Goal: Information Seeking & Learning: Learn about a topic

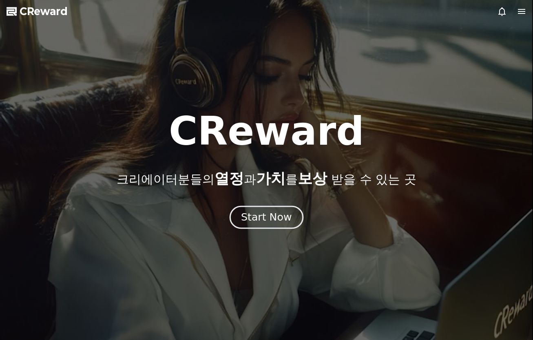
drag, startPoint x: 0, startPoint y: 0, endPoint x: 262, endPoint y: 216, distance: 339.6
click at [262, 216] on div "Start Now" at bounding box center [266, 217] width 51 height 14
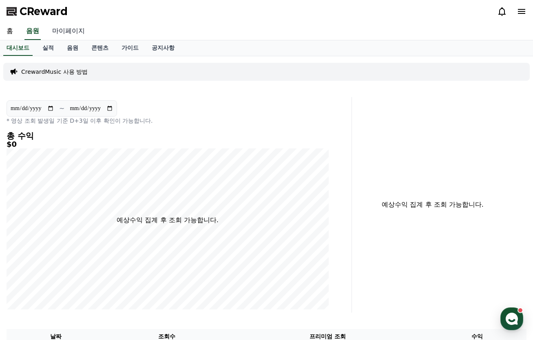
click at [72, 35] on link "마이페이지" at bounding box center [69, 31] width 46 height 17
select select "**********"
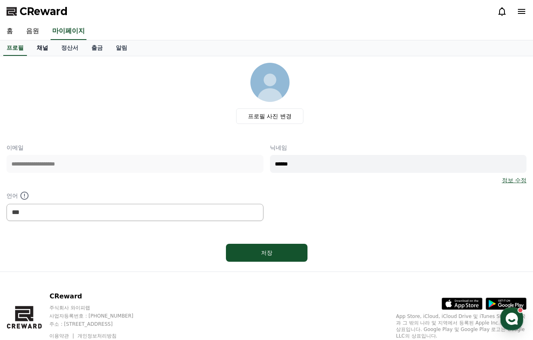
click at [42, 47] on link "채널" at bounding box center [42, 47] width 24 height 15
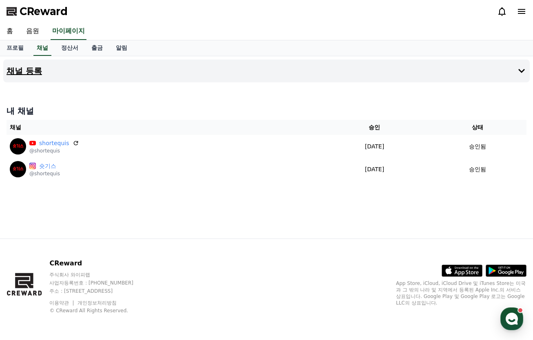
click at [36, 73] on h4 "채널 등록" at bounding box center [24, 70] width 35 height 9
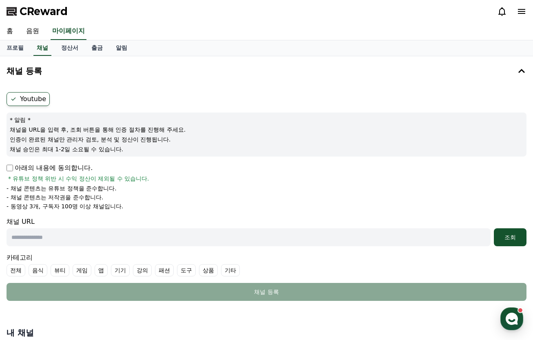
click at [31, 99] on label "Youtube" at bounding box center [28, 99] width 43 height 14
click at [68, 52] on link "정산서" at bounding box center [70, 47] width 30 height 15
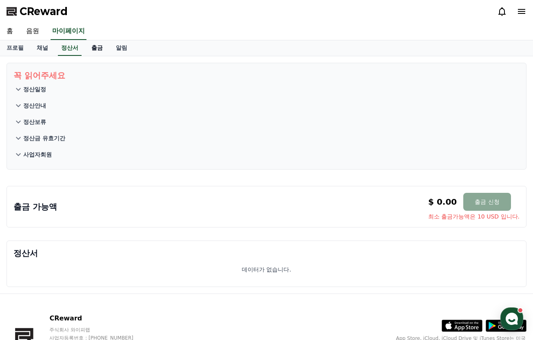
click at [100, 46] on link "출금" at bounding box center [97, 47] width 24 height 15
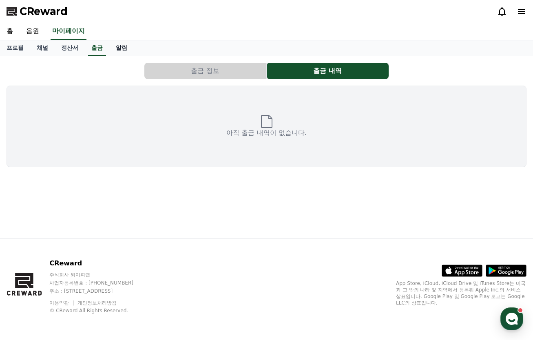
click at [125, 45] on link "알림" at bounding box center [121, 47] width 24 height 15
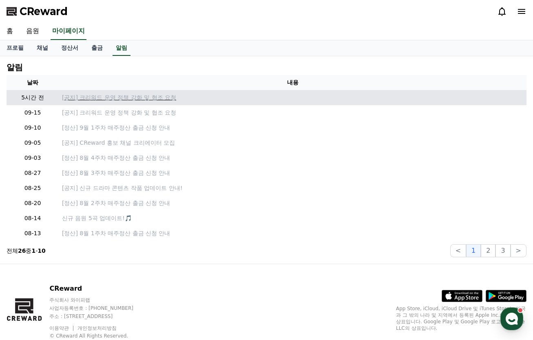
click at [138, 101] on p "[공지] 크리워드 운영 정책 강화 및 협조 요청" at bounding box center [292, 97] width 461 height 9
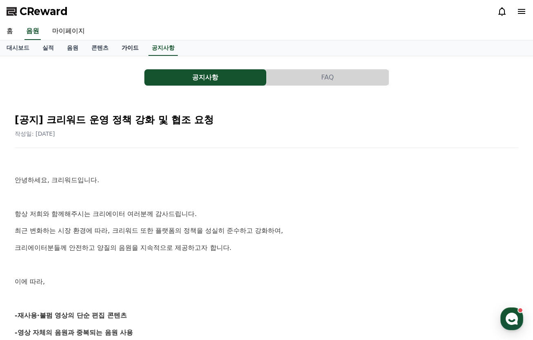
click at [132, 42] on link "가이드" at bounding box center [130, 47] width 30 height 15
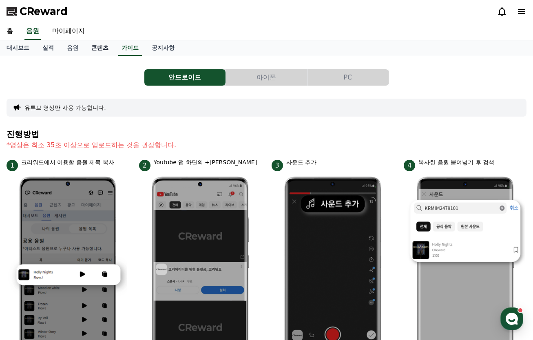
click at [104, 51] on link "콘텐츠" at bounding box center [100, 47] width 30 height 15
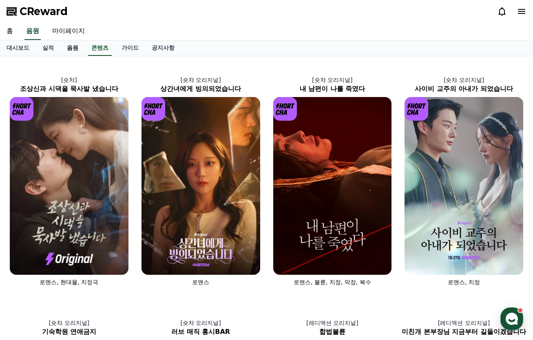
click at [70, 47] on link "음원" at bounding box center [72, 47] width 24 height 15
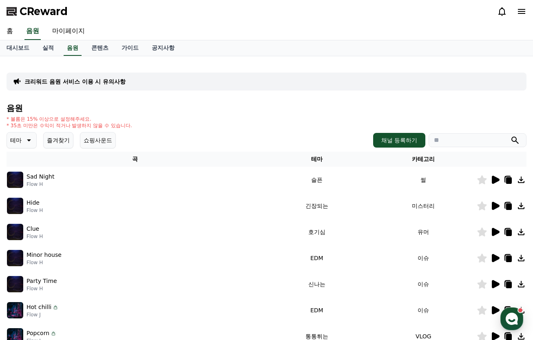
click at [106, 138] on button "쇼핑사운드" at bounding box center [98, 140] width 36 height 16
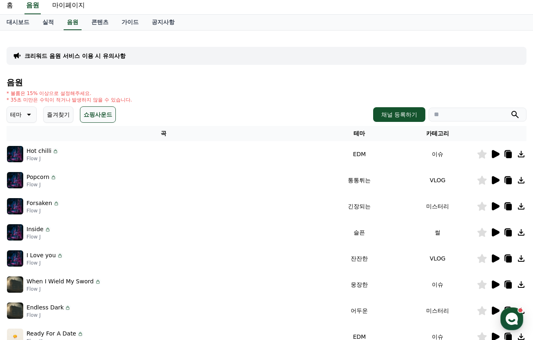
scroll to position [26, 0]
click at [495, 152] on icon at bounding box center [496, 154] width 8 height 8
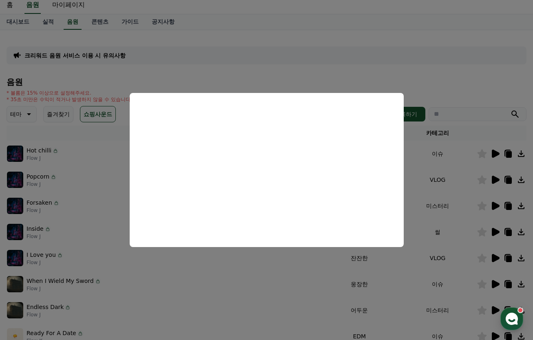
click at [439, 83] on button "close modal" at bounding box center [266, 170] width 533 height 340
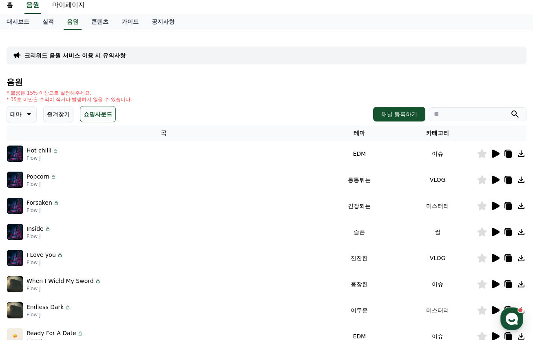
click at [496, 179] on icon at bounding box center [496, 180] width 8 height 8
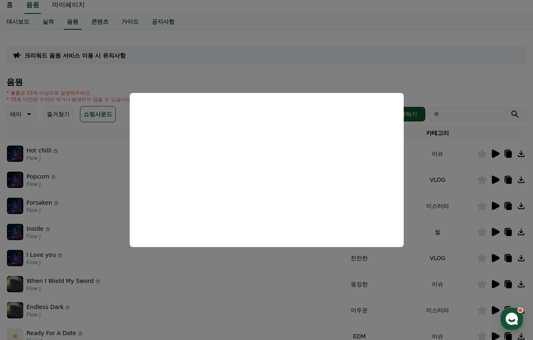
click at [422, 76] on button "close modal" at bounding box center [266, 170] width 533 height 340
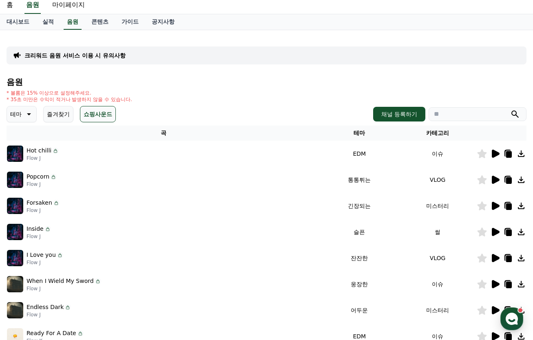
click at [494, 207] on icon at bounding box center [496, 206] width 8 height 8
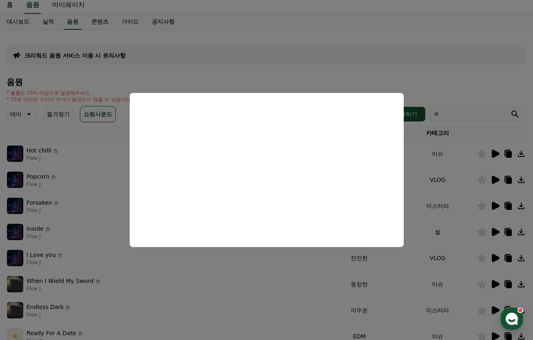
click at [421, 79] on button "close modal" at bounding box center [266, 170] width 533 height 340
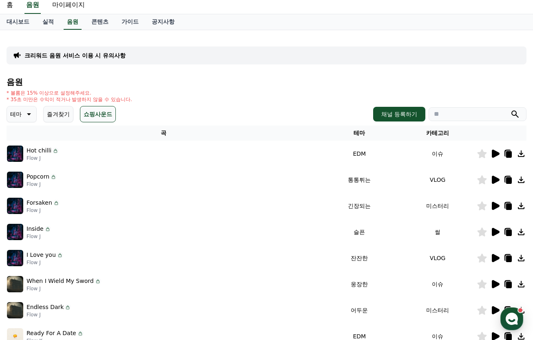
click at [496, 228] on icon at bounding box center [495, 232] width 10 height 10
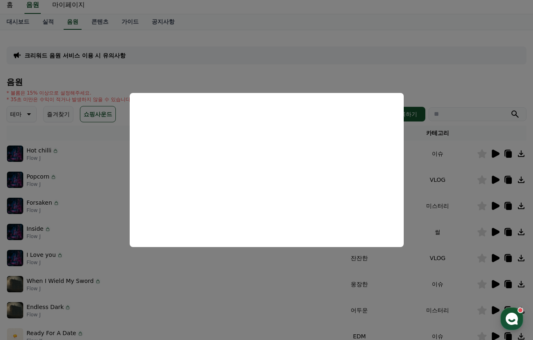
click at [427, 78] on button "close modal" at bounding box center [266, 170] width 533 height 340
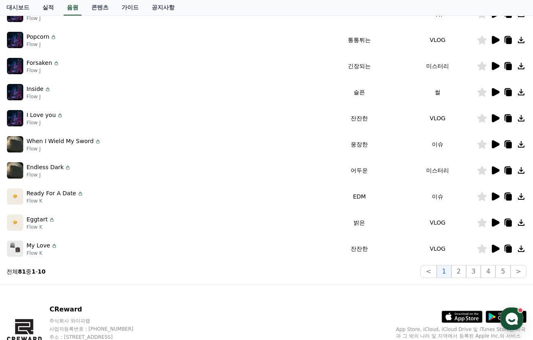
scroll to position [183, 0]
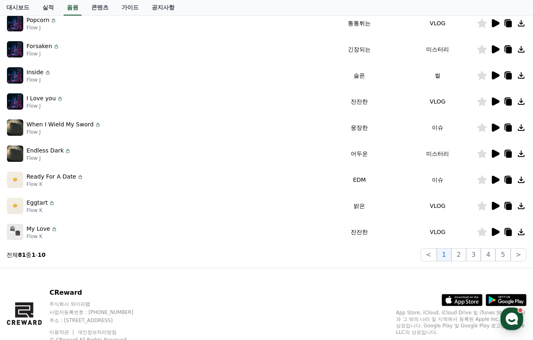
click at [494, 205] on icon at bounding box center [496, 206] width 8 height 8
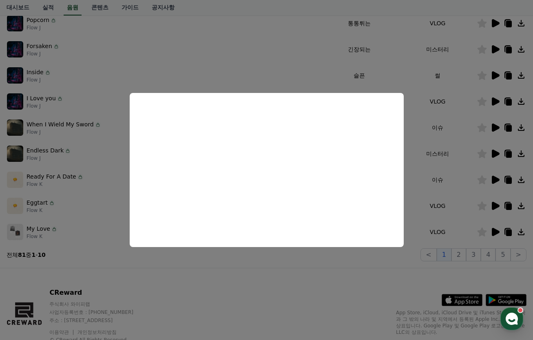
click at [305, 261] on button "close modal" at bounding box center [266, 170] width 533 height 340
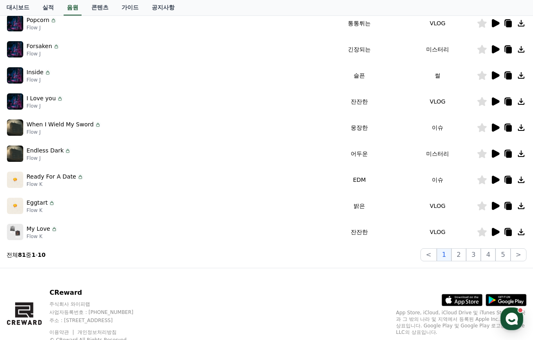
click at [495, 124] on icon at bounding box center [495, 128] width 10 height 10
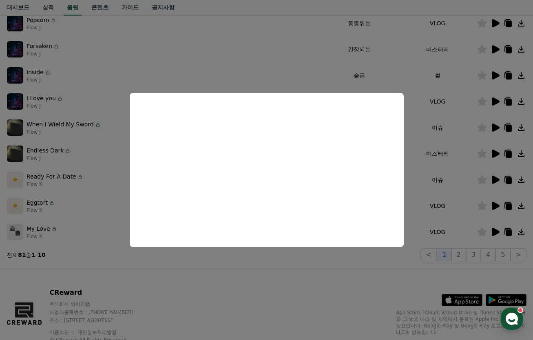
click at [275, 268] on button "close modal" at bounding box center [266, 170] width 533 height 340
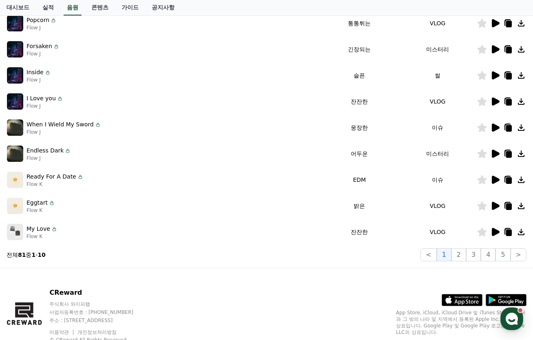
click at [494, 180] on icon at bounding box center [496, 180] width 8 height 8
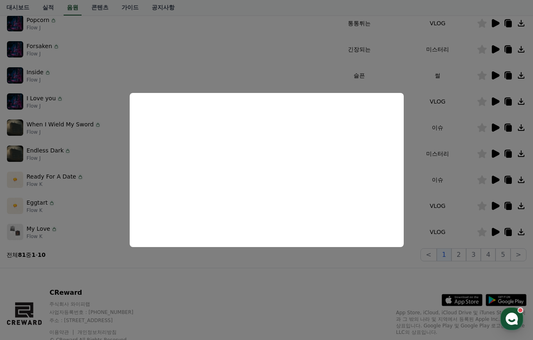
click at [295, 283] on button "close modal" at bounding box center [266, 170] width 533 height 340
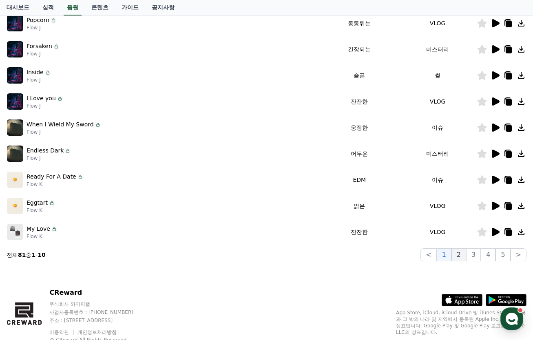
click at [460, 252] on button "2" at bounding box center [458, 254] width 15 height 13
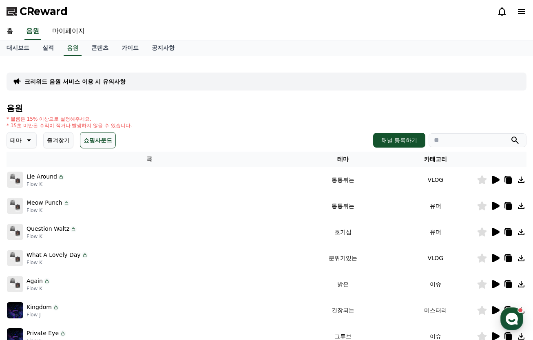
scroll to position [64, 0]
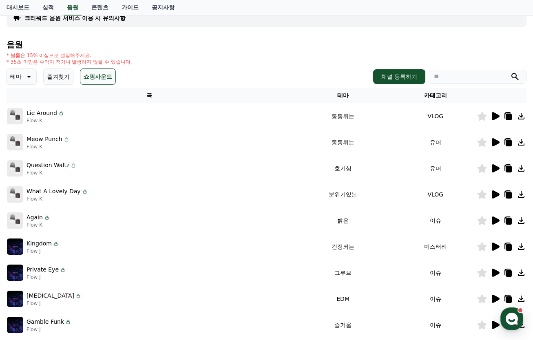
click at [494, 118] on icon at bounding box center [496, 116] width 8 height 8
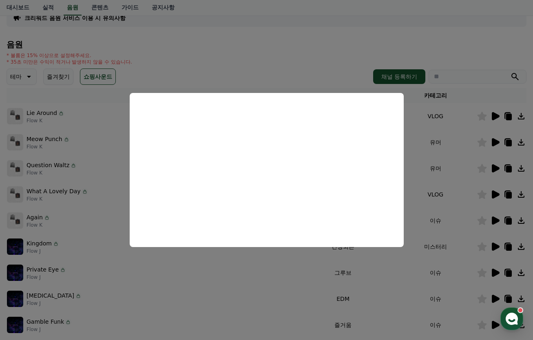
click at [342, 60] on button "close modal" at bounding box center [266, 170] width 533 height 340
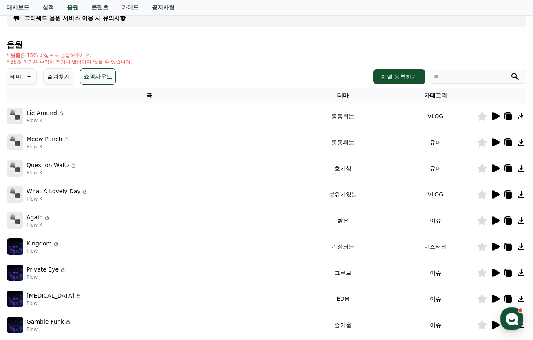
click at [496, 143] on icon at bounding box center [496, 142] width 8 height 8
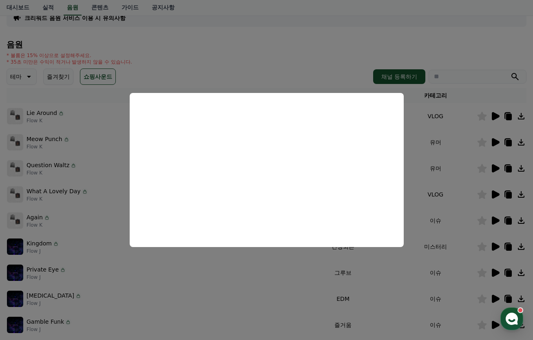
click at [311, 61] on button "close modal" at bounding box center [266, 170] width 533 height 340
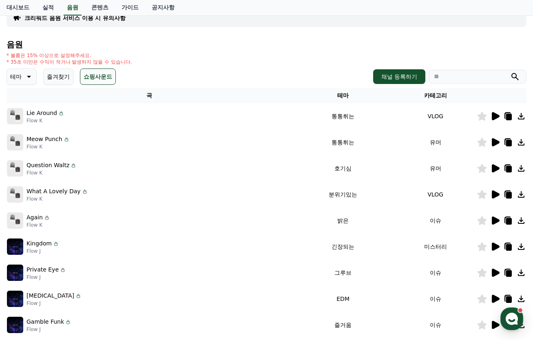
click at [495, 169] on icon at bounding box center [496, 168] width 8 height 8
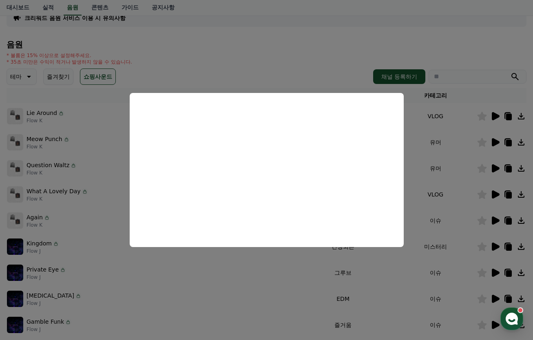
click at [305, 75] on button "close modal" at bounding box center [266, 170] width 533 height 340
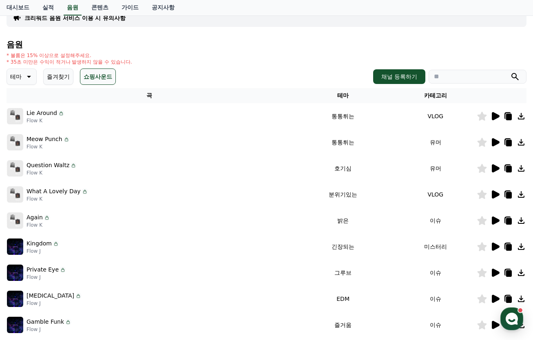
click at [495, 193] on icon at bounding box center [496, 194] width 8 height 8
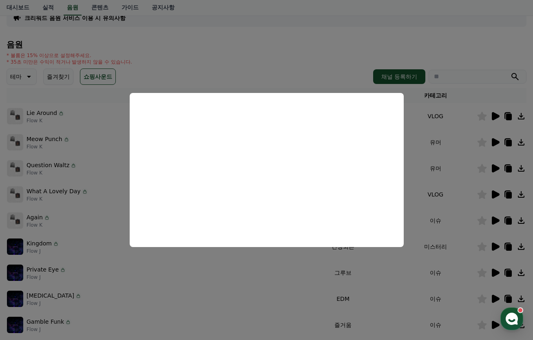
click at [306, 47] on button "close modal" at bounding box center [266, 170] width 533 height 340
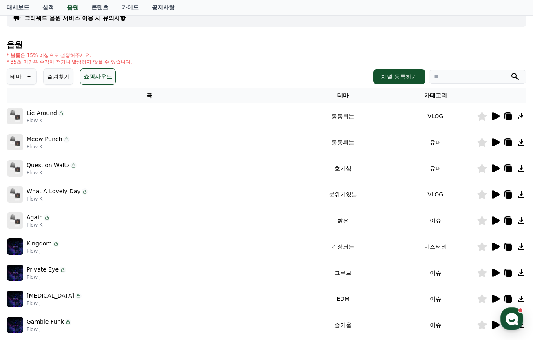
click at [497, 220] on icon at bounding box center [496, 220] width 8 height 8
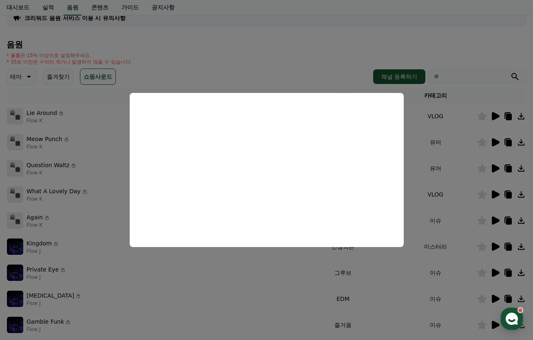
click at [285, 64] on button "close modal" at bounding box center [266, 170] width 533 height 340
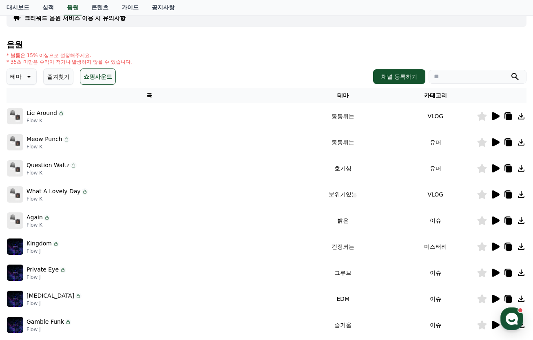
click at [494, 248] on icon at bounding box center [496, 246] width 8 height 8
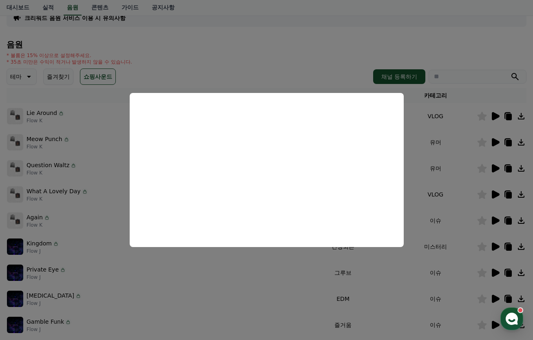
click at [303, 59] on button "close modal" at bounding box center [266, 170] width 533 height 340
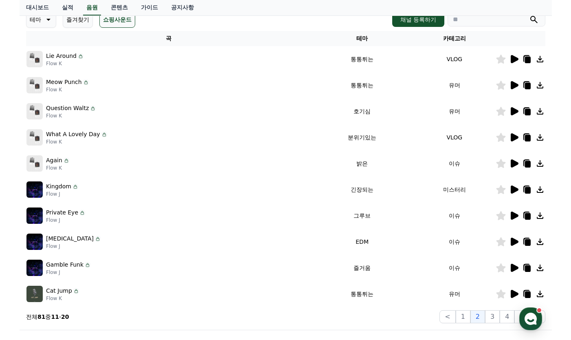
scroll to position [121, 0]
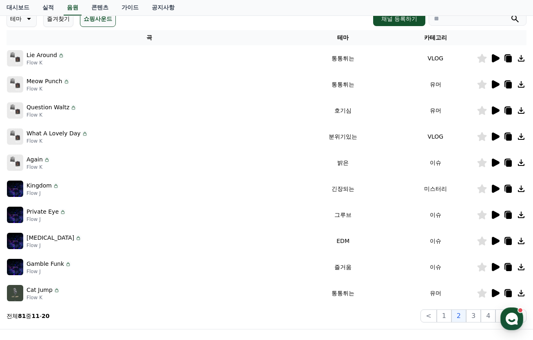
click at [496, 265] on icon at bounding box center [496, 267] width 8 height 8
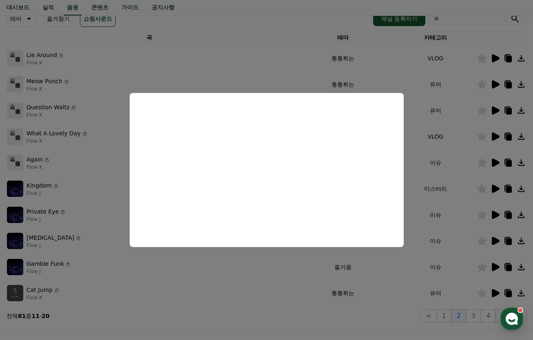
click at [491, 291] on button "close modal" at bounding box center [266, 170] width 533 height 340
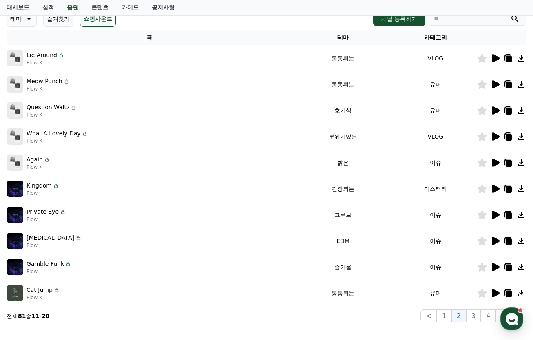
click at [494, 291] on icon at bounding box center [496, 293] width 8 height 8
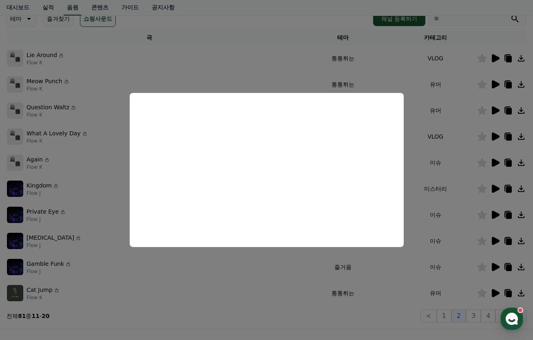
click at [475, 314] on button "close modal" at bounding box center [266, 170] width 533 height 340
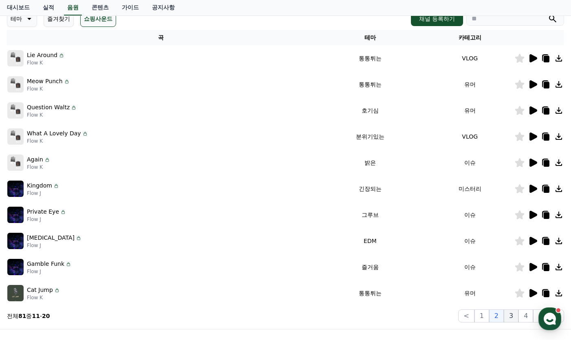
click at [516, 317] on button "3" at bounding box center [511, 315] width 15 height 13
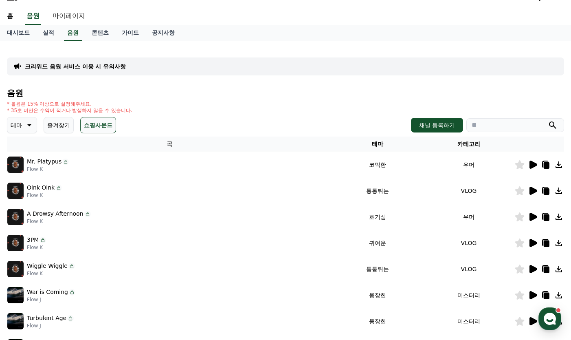
scroll to position [15, 0]
click at [530, 163] on icon at bounding box center [534, 164] width 8 height 8
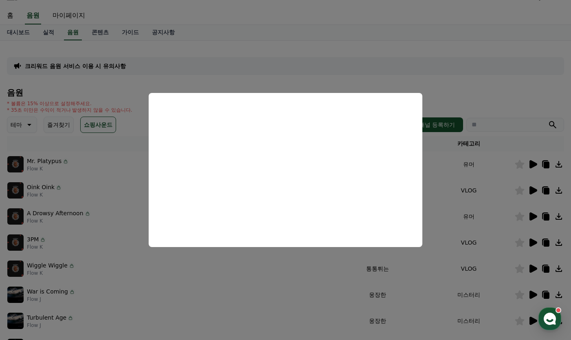
click at [469, 87] on button "close modal" at bounding box center [285, 170] width 571 height 340
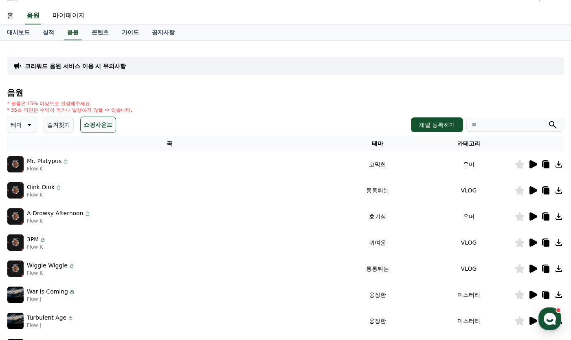
click at [531, 190] on icon at bounding box center [534, 190] width 8 height 8
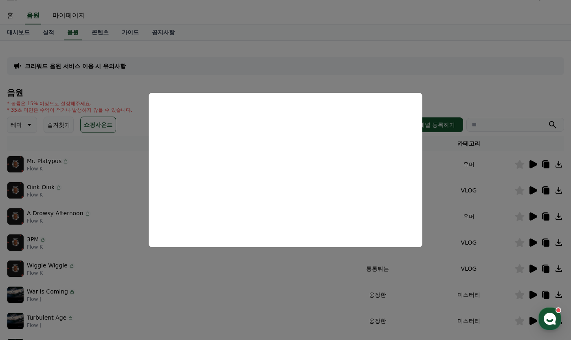
click at [457, 85] on button "close modal" at bounding box center [285, 170] width 571 height 340
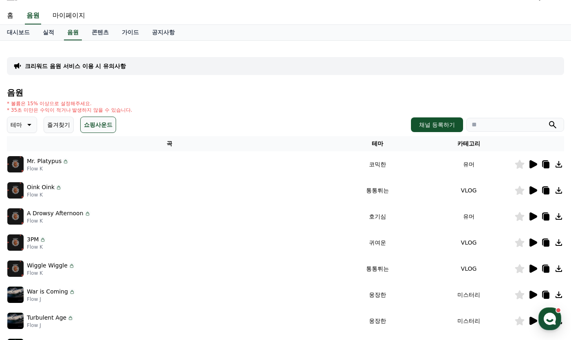
click at [531, 216] on icon at bounding box center [534, 216] width 8 height 8
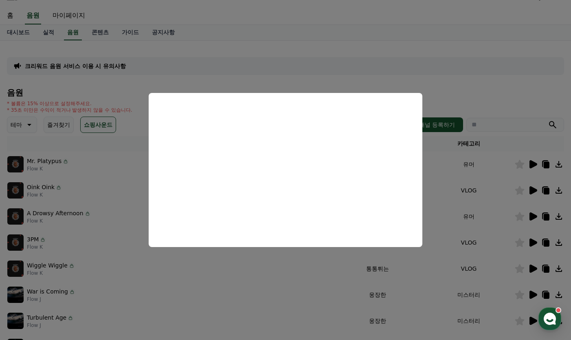
click at [494, 90] on button "close modal" at bounding box center [285, 170] width 571 height 340
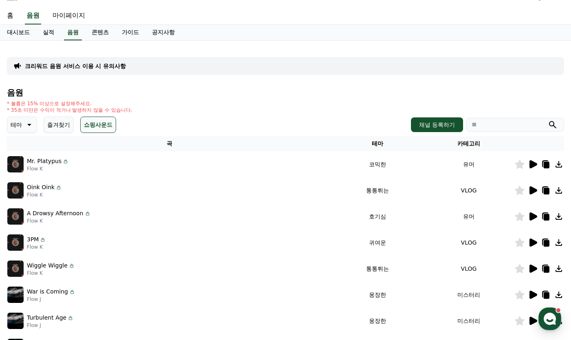
click at [520, 268] on icon at bounding box center [520, 268] width 9 height 9
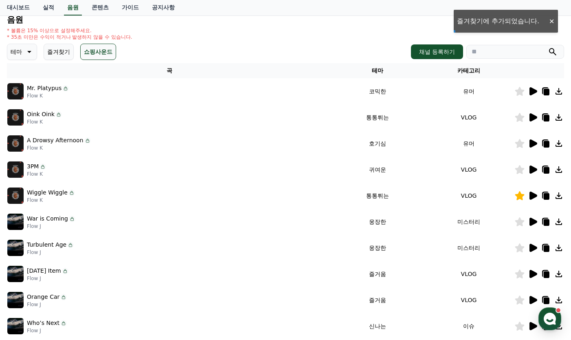
scroll to position [95, 0]
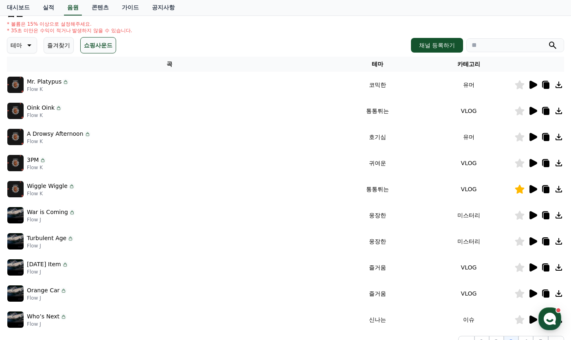
click at [532, 268] on icon at bounding box center [534, 267] width 8 height 8
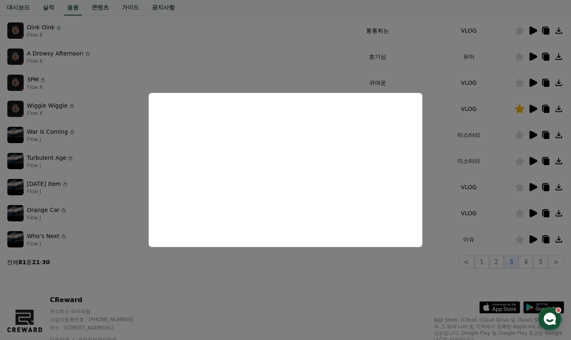
scroll to position [177, 0]
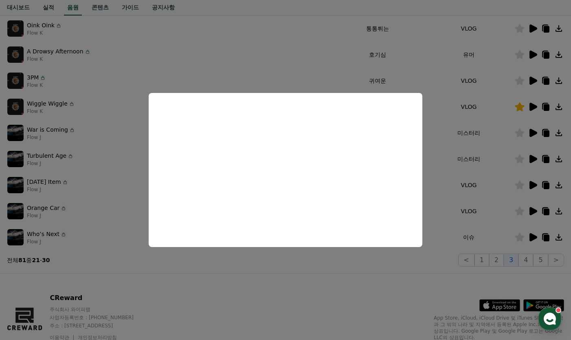
click at [532, 213] on button "close modal" at bounding box center [285, 170] width 571 height 340
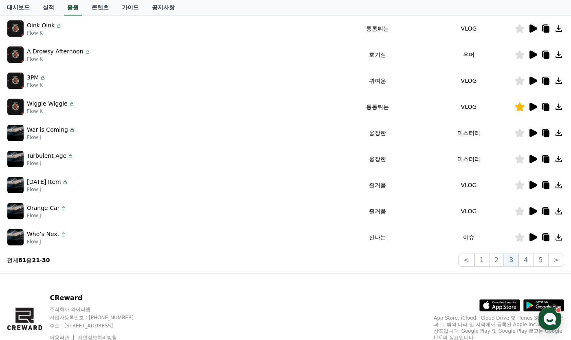
click at [532, 211] on icon at bounding box center [534, 211] width 8 height 8
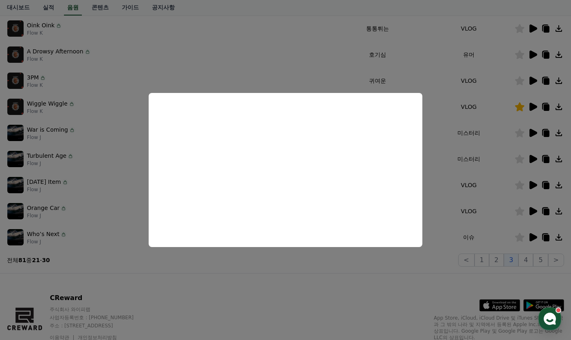
click at [525, 257] on button "close modal" at bounding box center [285, 170] width 571 height 340
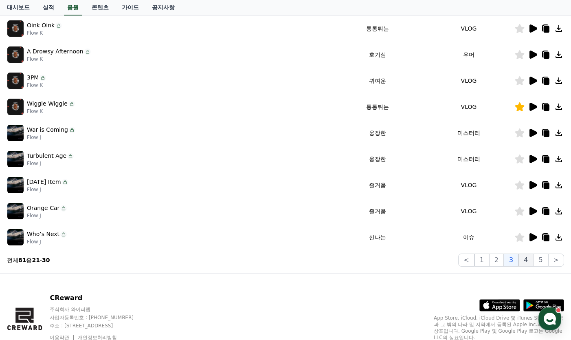
click at [527, 259] on button "4" at bounding box center [526, 260] width 15 height 13
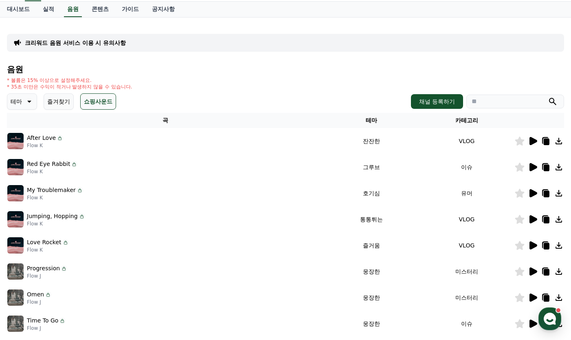
scroll to position [39, 0]
click at [529, 140] on icon at bounding box center [533, 141] width 10 height 10
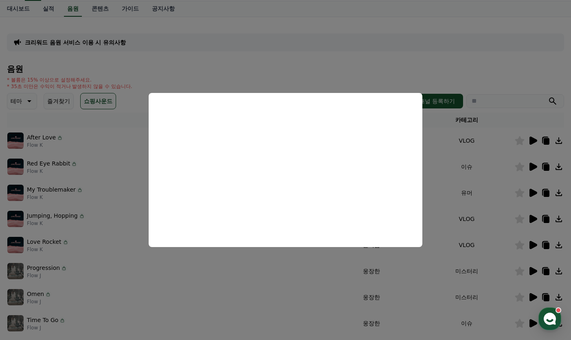
click at [532, 165] on button "close modal" at bounding box center [285, 170] width 571 height 340
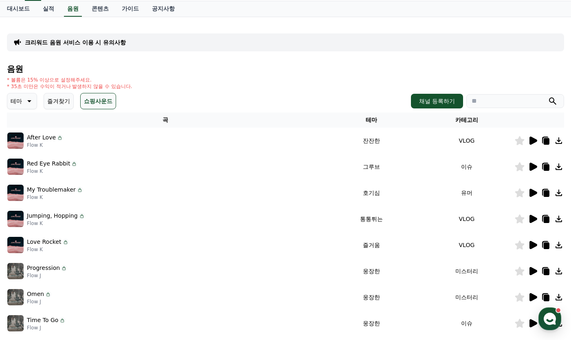
click at [532, 165] on icon at bounding box center [534, 167] width 8 height 8
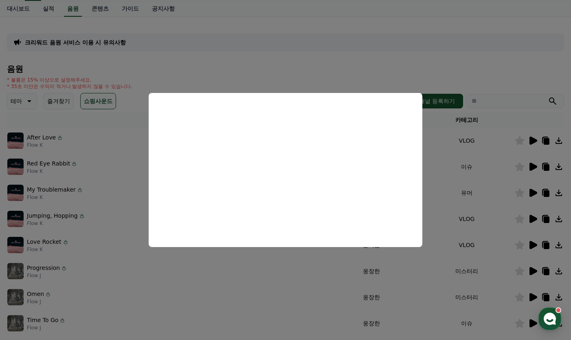
scroll to position [64, 0]
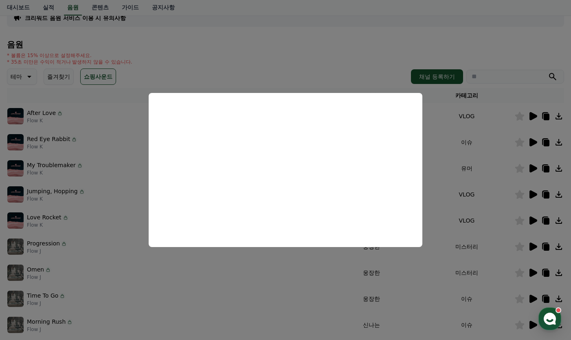
click at [414, 292] on button "close modal" at bounding box center [285, 170] width 571 height 340
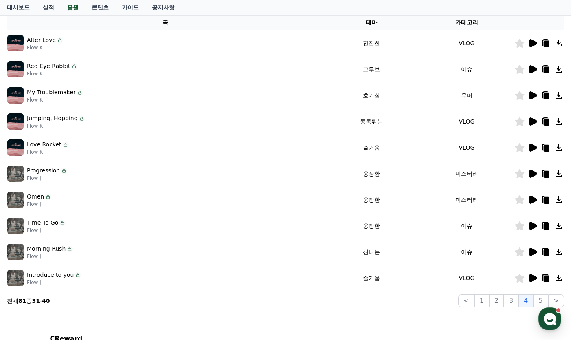
scroll to position [140, 0]
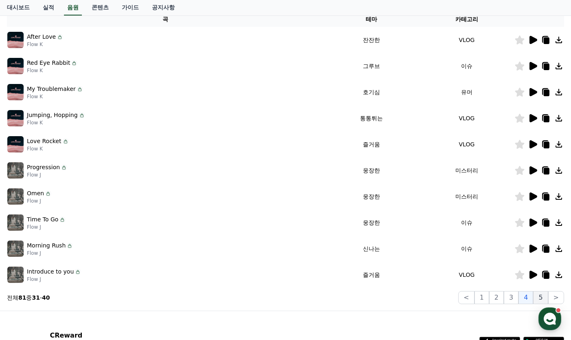
click at [532, 298] on button "5" at bounding box center [540, 297] width 15 height 13
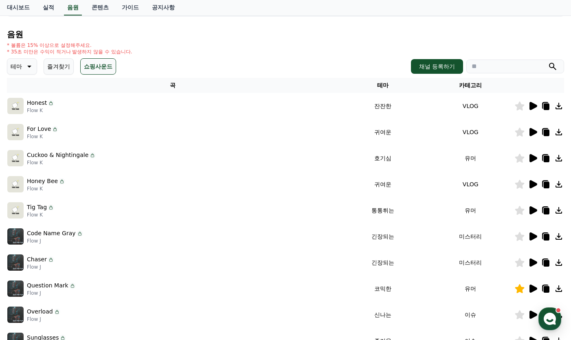
scroll to position [74, 0]
click at [532, 155] on icon at bounding box center [534, 158] width 8 height 8
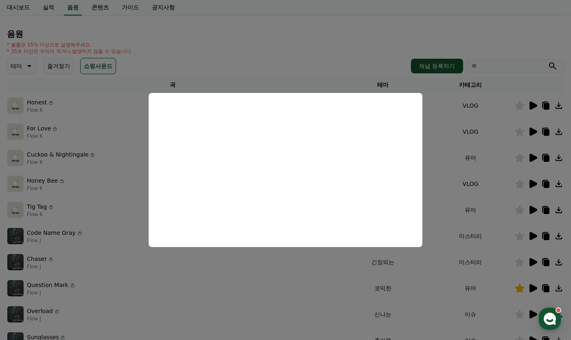
click at [342, 37] on button "close modal" at bounding box center [285, 170] width 571 height 340
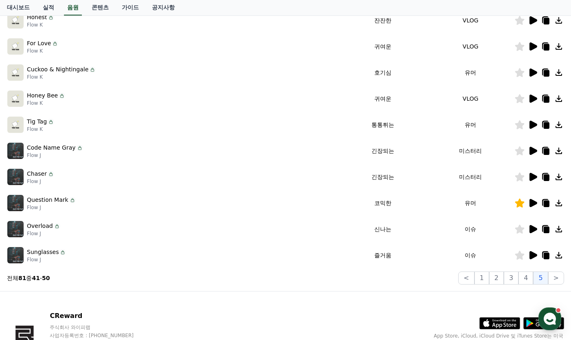
scroll to position [160, 0]
click at [532, 229] on icon at bounding box center [534, 229] width 8 height 8
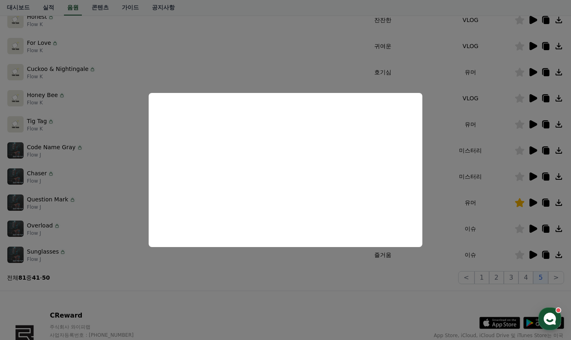
click at [532, 278] on button "close modal" at bounding box center [285, 170] width 571 height 340
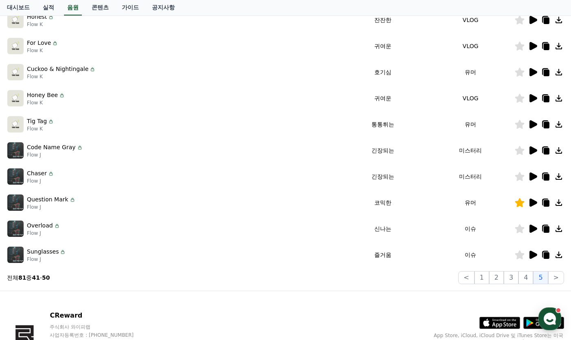
click at [532, 278] on button ">" at bounding box center [557, 277] width 16 height 13
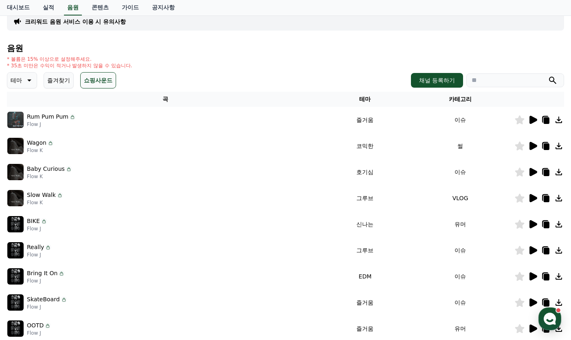
scroll to position [60, 0]
click at [531, 144] on icon at bounding box center [534, 146] width 8 height 8
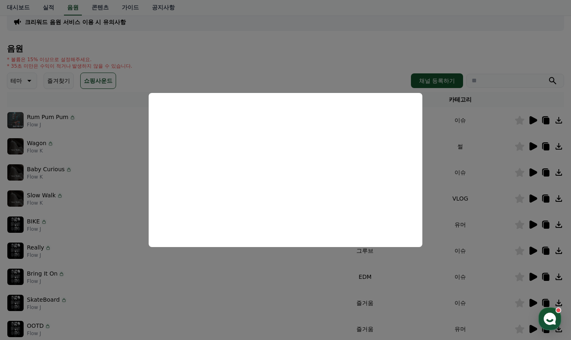
click at [329, 71] on button "close modal" at bounding box center [285, 170] width 571 height 340
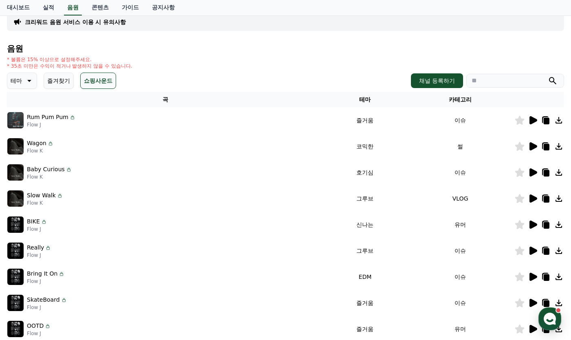
click at [532, 174] on icon at bounding box center [534, 172] width 8 height 8
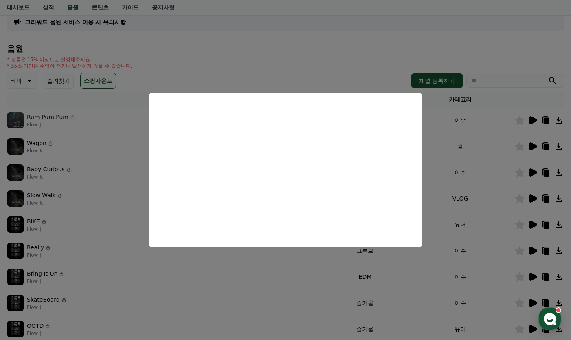
click at [301, 55] on button "close modal" at bounding box center [285, 170] width 571 height 340
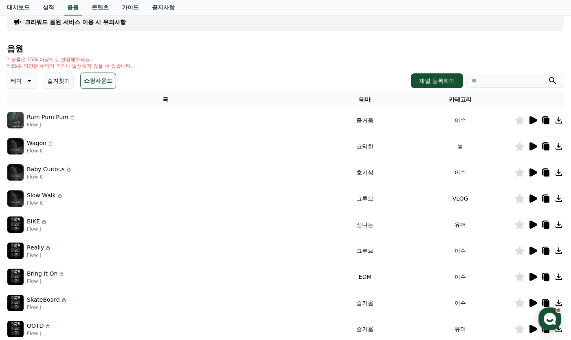
click at [532, 225] on icon at bounding box center [534, 224] width 8 height 8
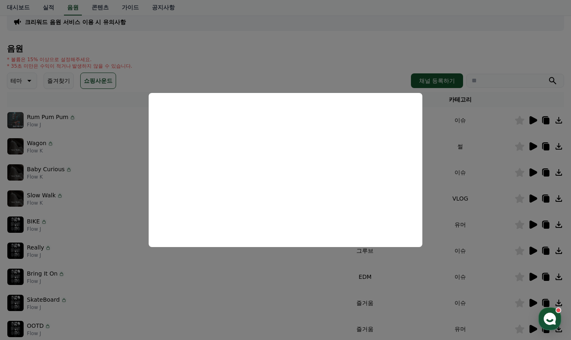
click at [306, 59] on button "close modal" at bounding box center [285, 170] width 571 height 340
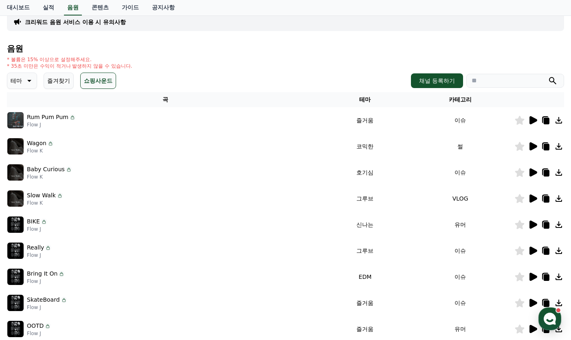
click at [532, 249] on icon at bounding box center [534, 251] width 8 height 8
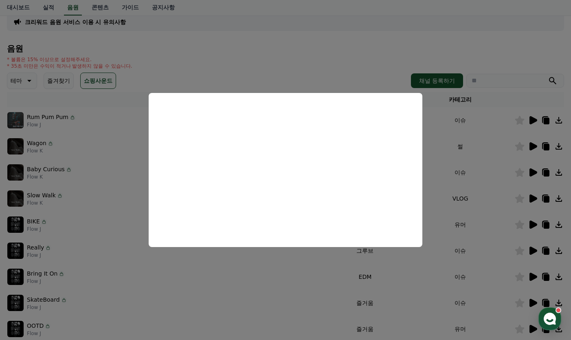
click at [313, 59] on button "close modal" at bounding box center [285, 170] width 571 height 340
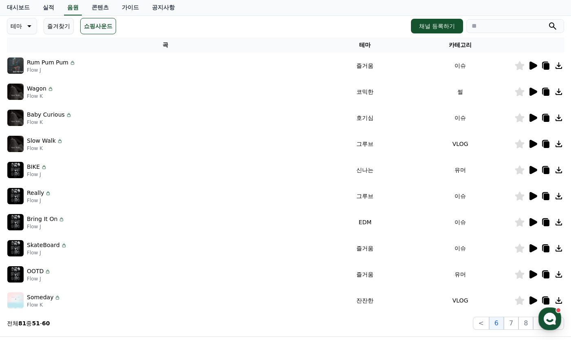
scroll to position [134, 0]
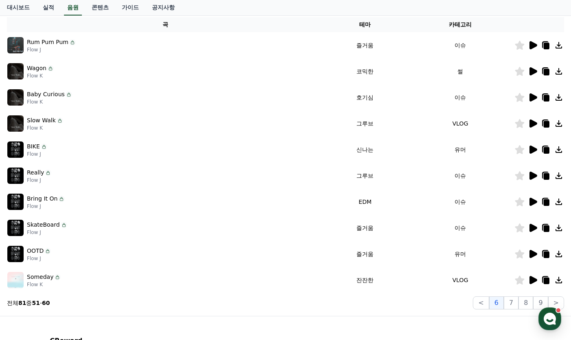
click at [531, 252] on icon at bounding box center [534, 254] width 8 height 8
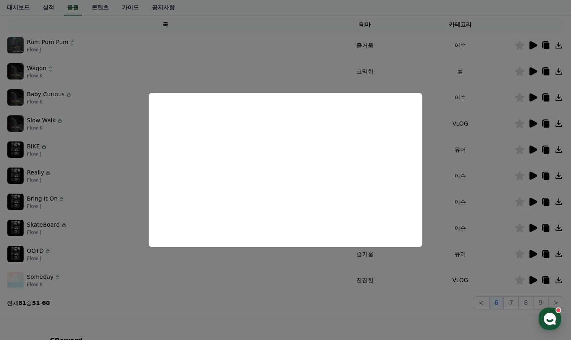
click at [532, 278] on button "close modal" at bounding box center [285, 170] width 571 height 340
click at [532, 278] on icon at bounding box center [534, 280] width 8 height 8
click at [516, 300] on button "close modal" at bounding box center [285, 170] width 571 height 340
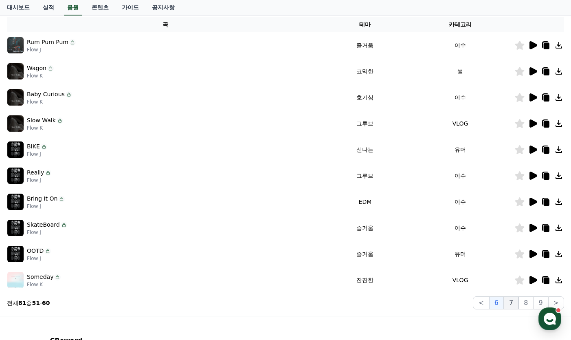
click at [513, 304] on button "7" at bounding box center [511, 302] width 15 height 13
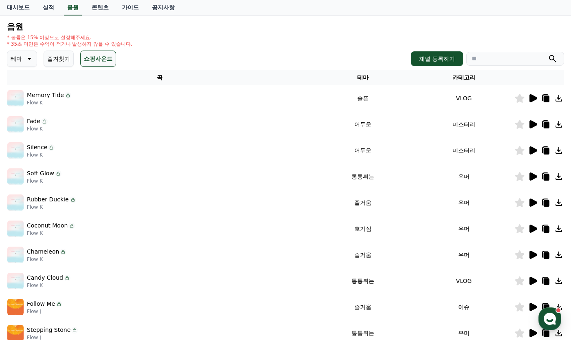
scroll to position [90, 0]
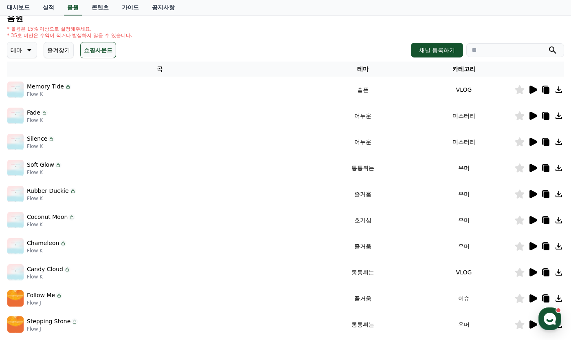
click at [530, 168] on icon at bounding box center [534, 168] width 8 height 8
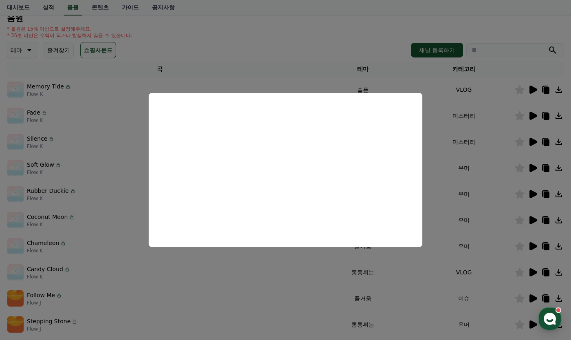
click at [303, 64] on button "close modal" at bounding box center [285, 170] width 571 height 340
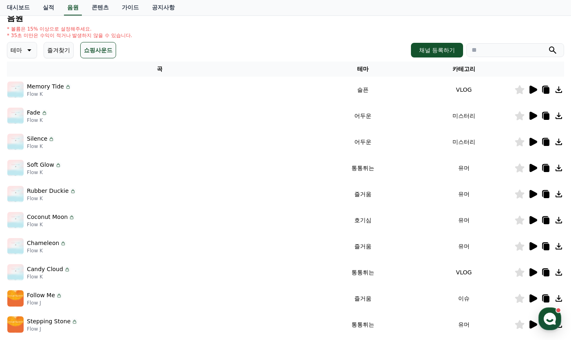
click at [532, 219] on icon at bounding box center [534, 220] width 8 height 8
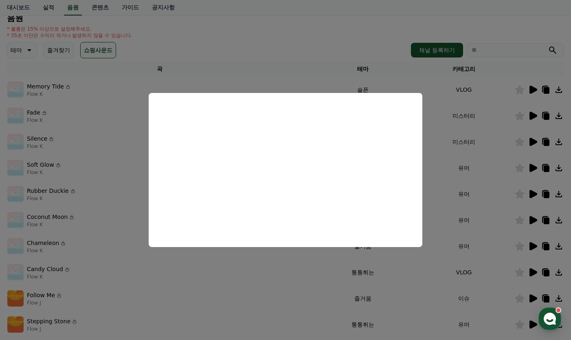
drag, startPoint x: 325, startPoint y: 42, endPoint x: 536, endPoint y: 249, distance: 295.1
click at [532, 249] on button "close modal" at bounding box center [285, 170] width 571 height 340
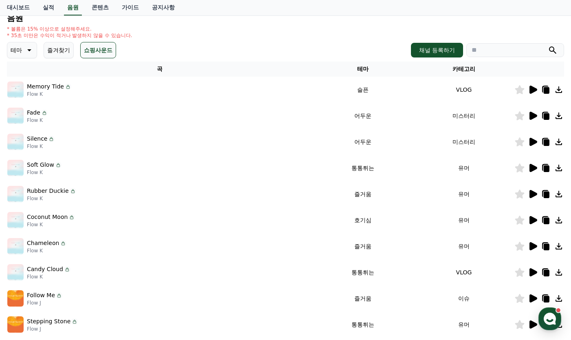
click at [531, 244] on icon at bounding box center [534, 246] width 8 height 8
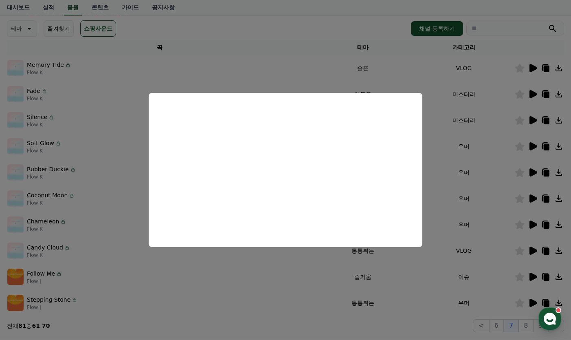
scroll to position [112, 0]
click at [532, 274] on button "close modal" at bounding box center [285, 170] width 571 height 340
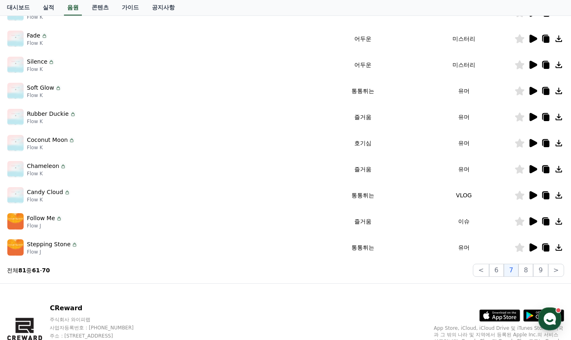
scroll to position [169, 0]
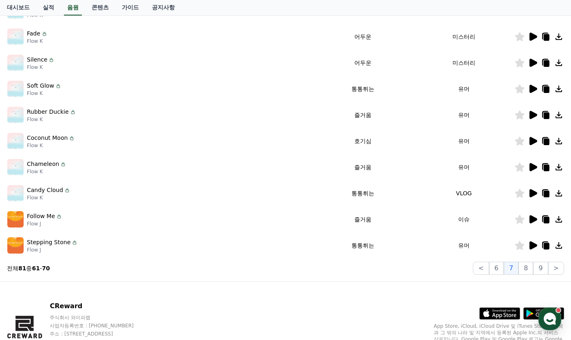
click at [532, 219] on icon at bounding box center [534, 219] width 8 height 8
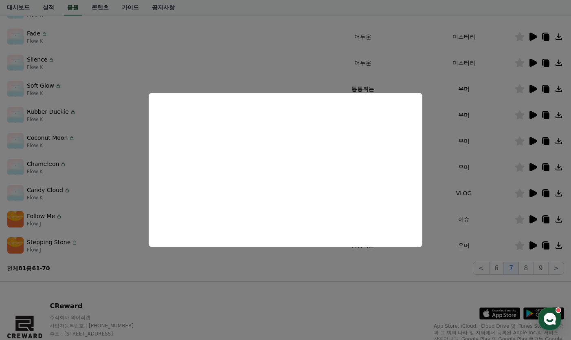
click at [532, 242] on button "close modal" at bounding box center [285, 170] width 571 height 340
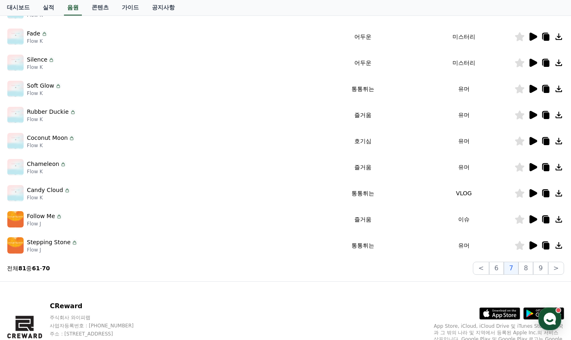
click at [532, 245] on icon at bounding box center [534, 245] width 8 height 8
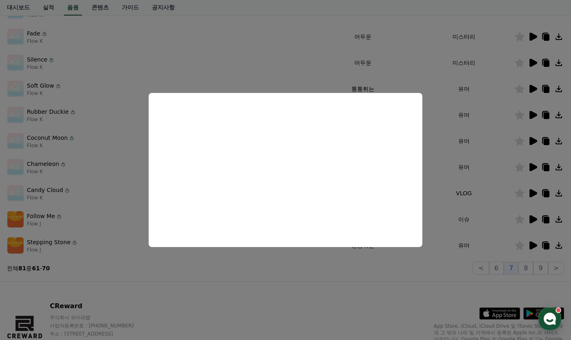
click at [529, 269] on button "close modal" at bounding box center [285, 170] width 571 height 340
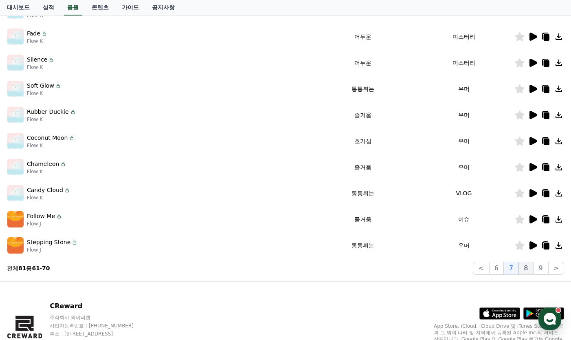
click at [528, 271] on button "8" at bounding box center [526, 268] width 15 height 13
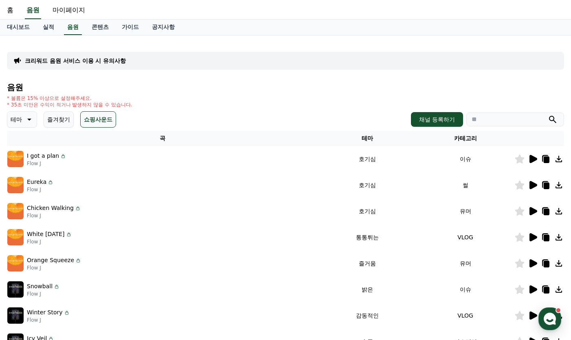
scroll to position [20, 0]
click at [532, 186] on icon at bounding box center [534, 185] width 8 height 8
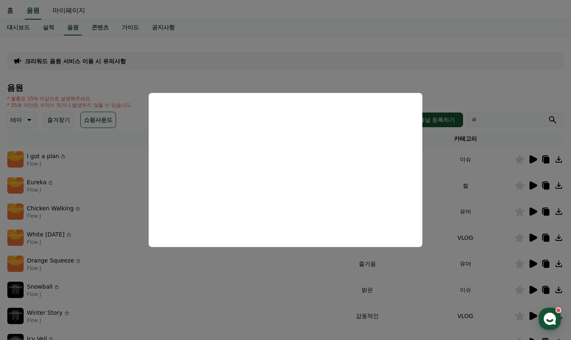
click at [510, 79] on button "close modal" at bounding box center [285, 170] width 571 height 340
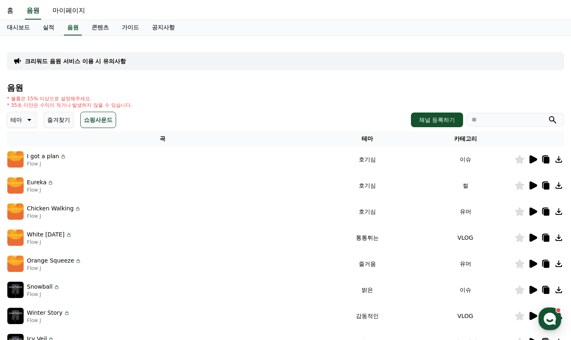
click at [521, 185] on icon at bounding box center [520, 185] width 9 height 9
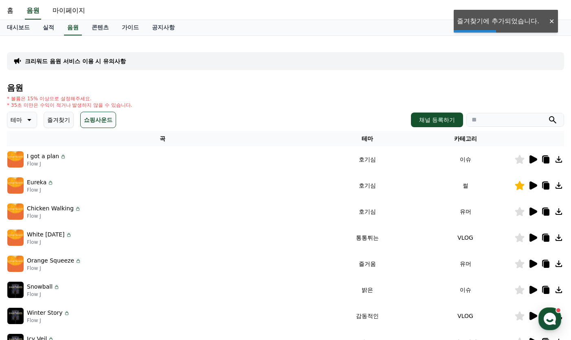
click at [532, 212] on icon at bounding box center [534, 211] width 8 height 8
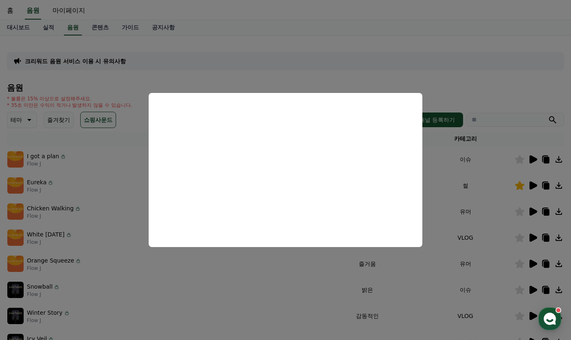
click at [532, 239] on button "close modal" at bounding box center [285, 170] width 571 height 340
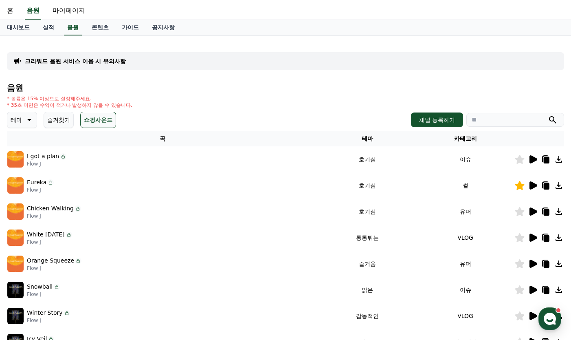
click at [532, 239] on icon at bounding box center [534, 238] width 8 height 8
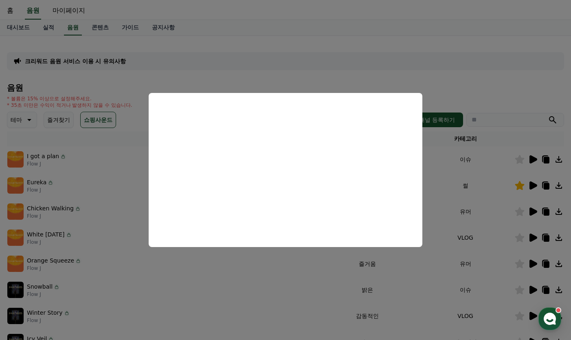
click at [489, 88] on button "close modal" at bounding box center [285, 170] width 571 height 340
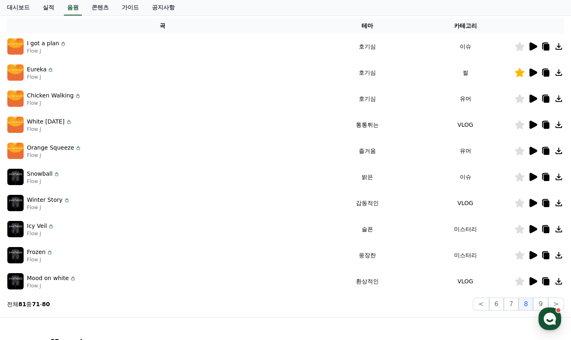
scroll to position [134, 0]
click at [531, 176] on icon at bounding box center [534, 176] width 8 height 8
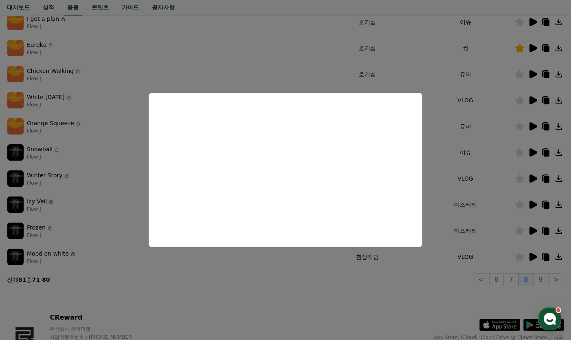
scroll to position [158, 0]
click at [532, 278] on button "close modal" at bounding box center [285, 170] width 571 height 340
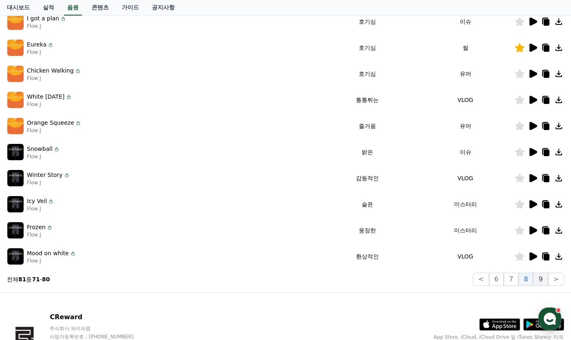
click at [532, 278] on button "9" at bounding box center [540, 279] width 15 height 13
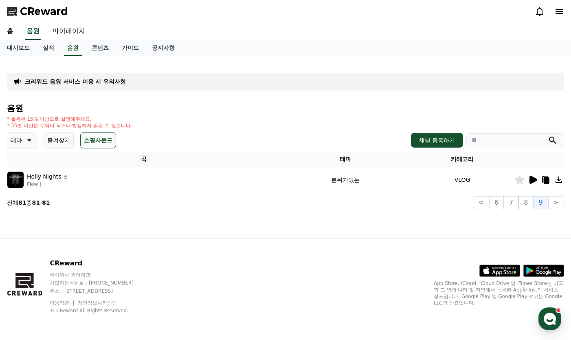
click at [532, 178] on icon at bounding box center [534, 180] width 8 height 8
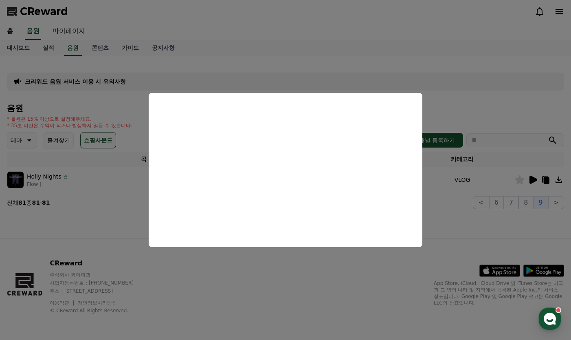
click at [263, 66] on button "close modal" at bounding box center [285, 170] width 571 height 340
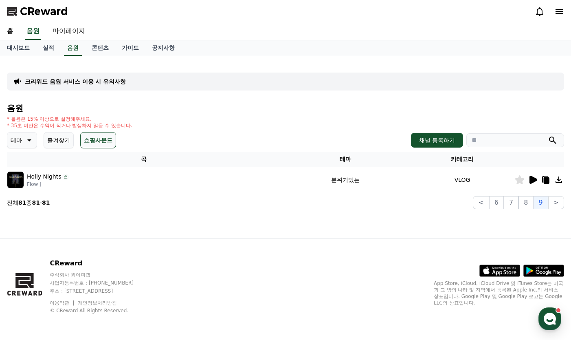
click at [142, 217] on div "크리워드 음원 서비스 이용 시 유의사항 음원 * 볼륨은 15% 이상으로 설정해주세요. * 35초 미만은 수익이 적거나 발생하지 않을 수 있습니…" at bounding box center [285, 147] width 571 height 182
click at [43, 45] on link "실적" at bounding box center [48, 47] width 24 height 15
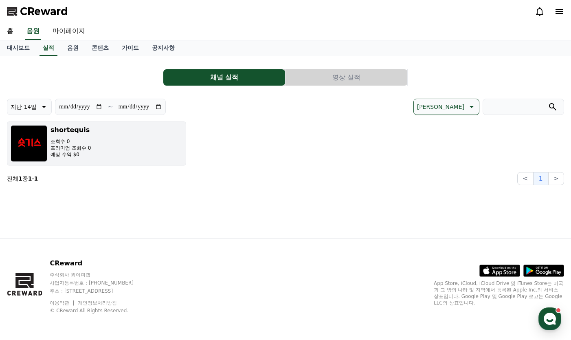
click at [83, 144] on p "조회수 0" at bounding box center [71, 141] width 40 height 7
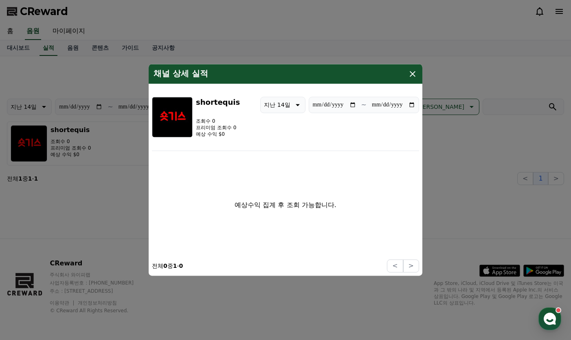
click at [223, 125] on p "프리미엄 조회수 0" at bounding box center [218, 127] width 44 height 7
click at [415, 68] on div "채널 상세 실적" at bounding box center [286, 74] width 274 height 20
click at [410, 75] on icon "modal" at bounding box center [413, 74] width 10 height 10
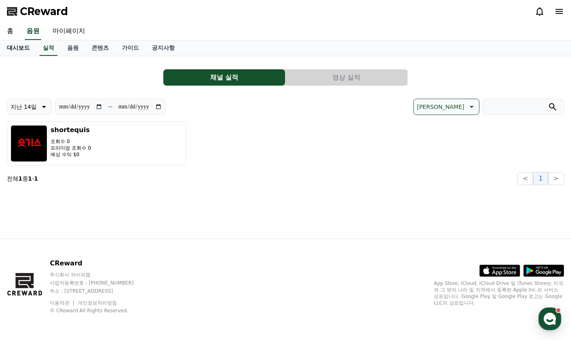
click at [20, 50] on link "대시보드" at bounding box center [18, 47] width 36 height 15
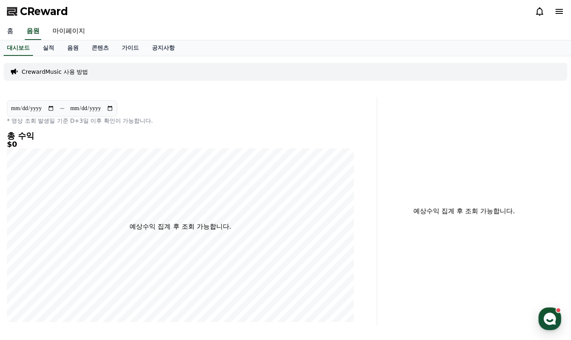
click at [10, 31] on link "홈" at bounding box center [10, 31] width 20 height 17
click at [70, 33] on link "마이페이지" at bounding box center [69, 31] width 46 height 17
select select "**********"
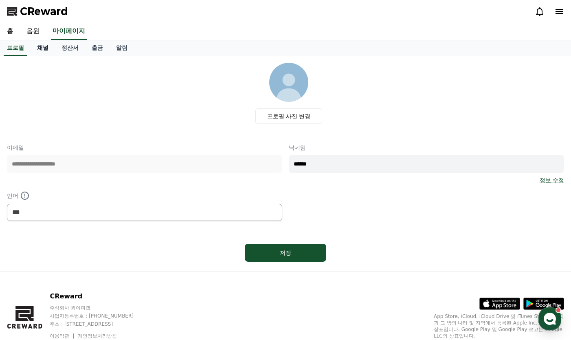
click at [40, 49] on link "채널" at bounding box center [43, 47] width 24 height 15
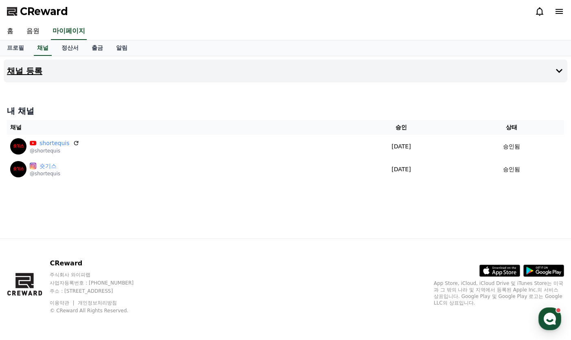
click at [32, 74] on h4 "채널 등록" at bounding box center [24, 70] width 35 height 9
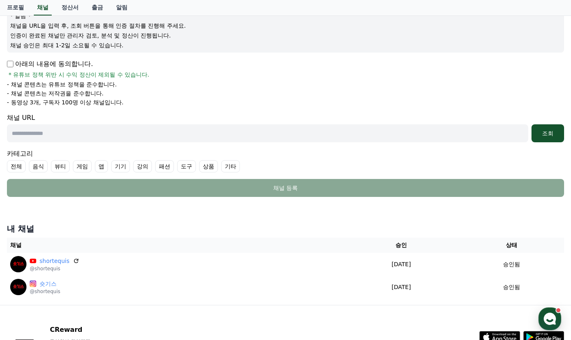
scroll to position [170, 0]
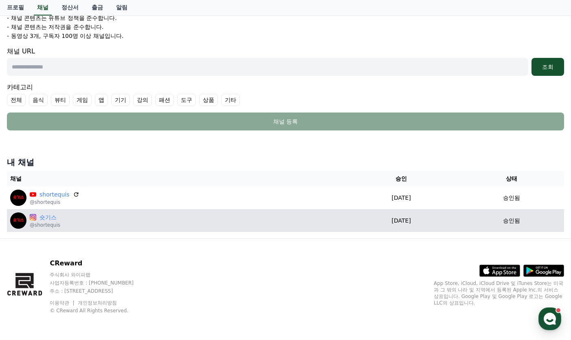
drag, startPoint x: 42, startPoint y: 225, endPoint x: 235, endPoint y: 220, distance: 193.7
click at [235, 220] on div "숏기스 @shortequis" at bounding box center [175, 220] width 331 height 16
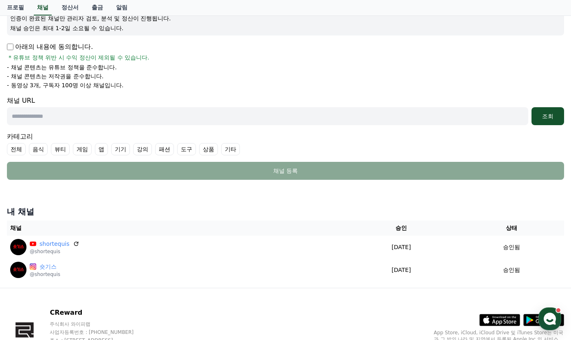
scroll to position [0, 0]
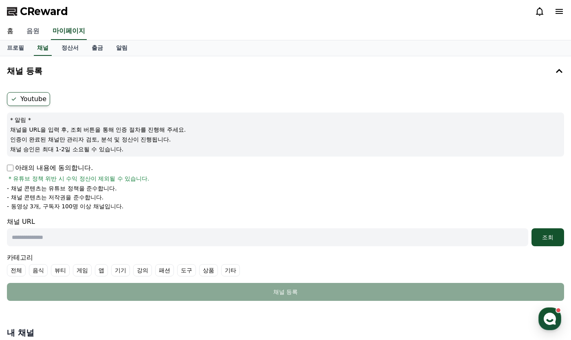
click at [35, 28] on link "음원" at bounding box center [33, 31] width 26 height 17
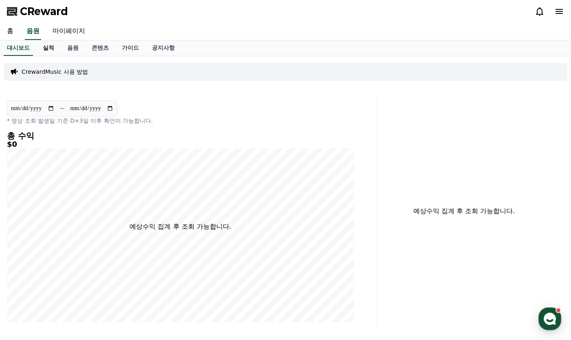
click at [45, 48] on link "실적" at bounding box center [48, 47] width 24 height 15
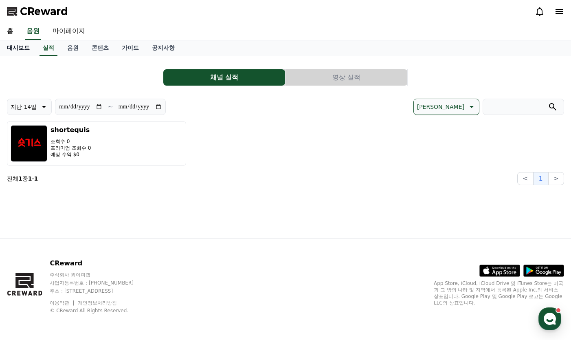
click at [13, 53] on link "대시보드" at bounding box center [18, 47] width 36 height 15
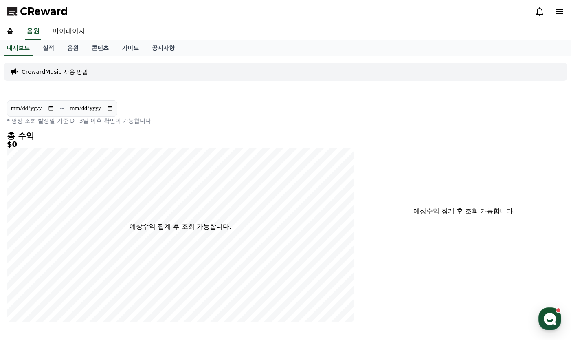
click at [58, 72] on p "CrewardMusic 사용 방법" at bounding box center [55, 72] width 66 height 8
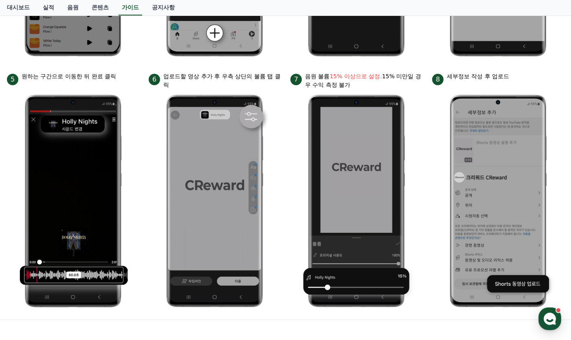
scroll to position [414, 0]
